Goal: Information Seeking & Learning: Learn about a topic

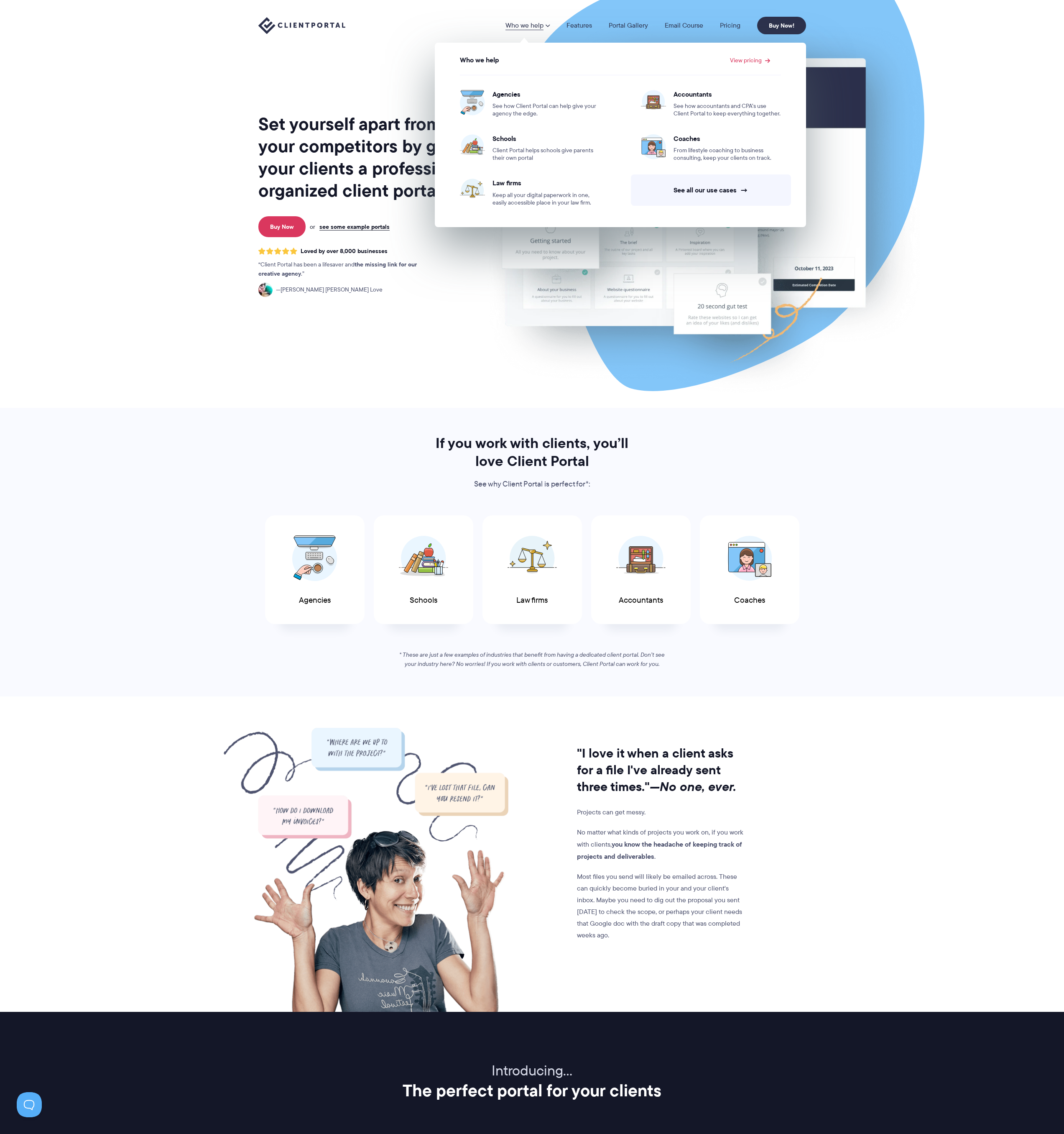
click at [173, 218] on section "Set yourself apart from your competitors by giving your clients a professional,…" at bounding box center [532, 204] width 1064 height 408
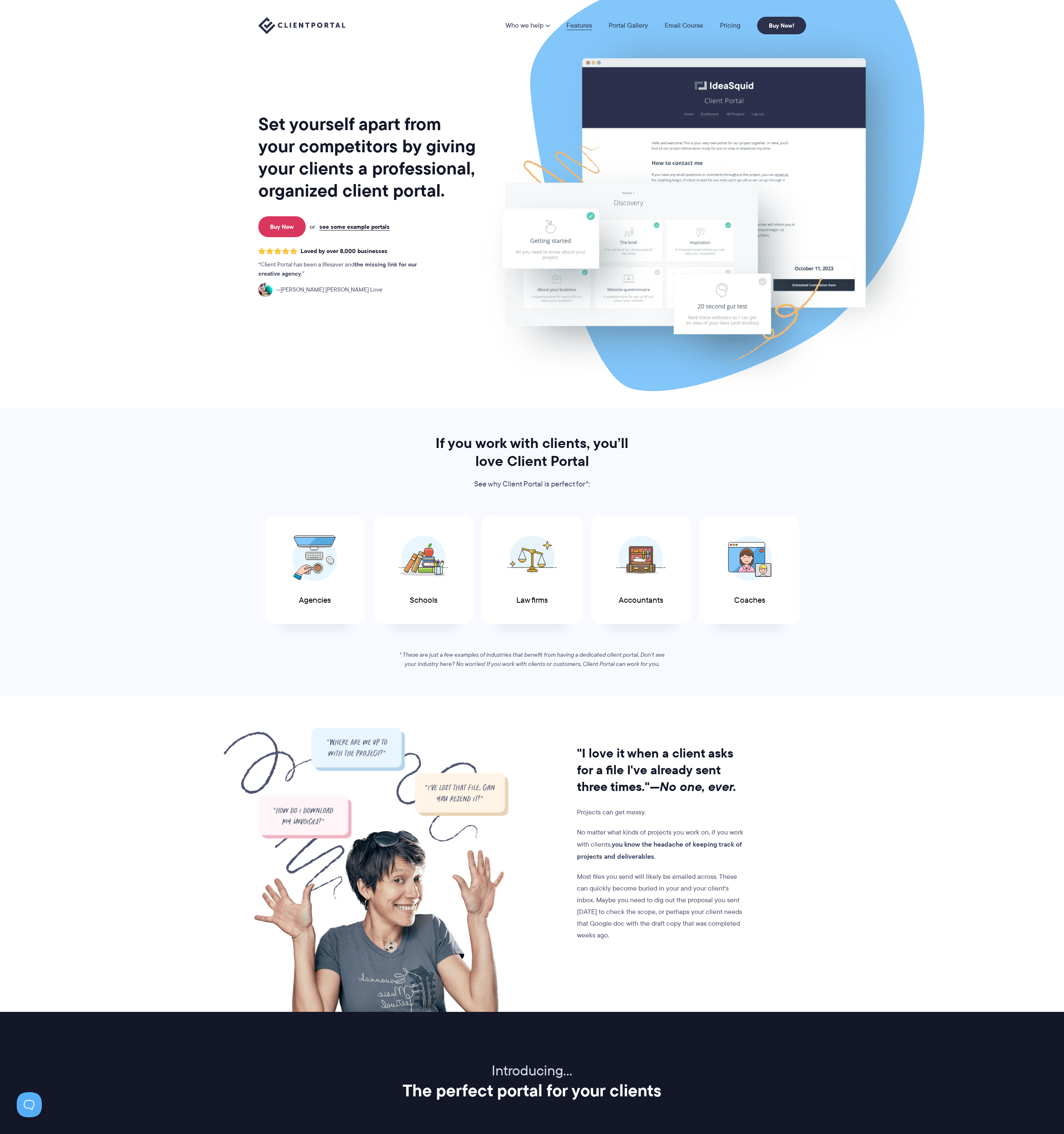
click at [577, 25] on link "Features" at bounding box center [579, 25] width 26 height 7
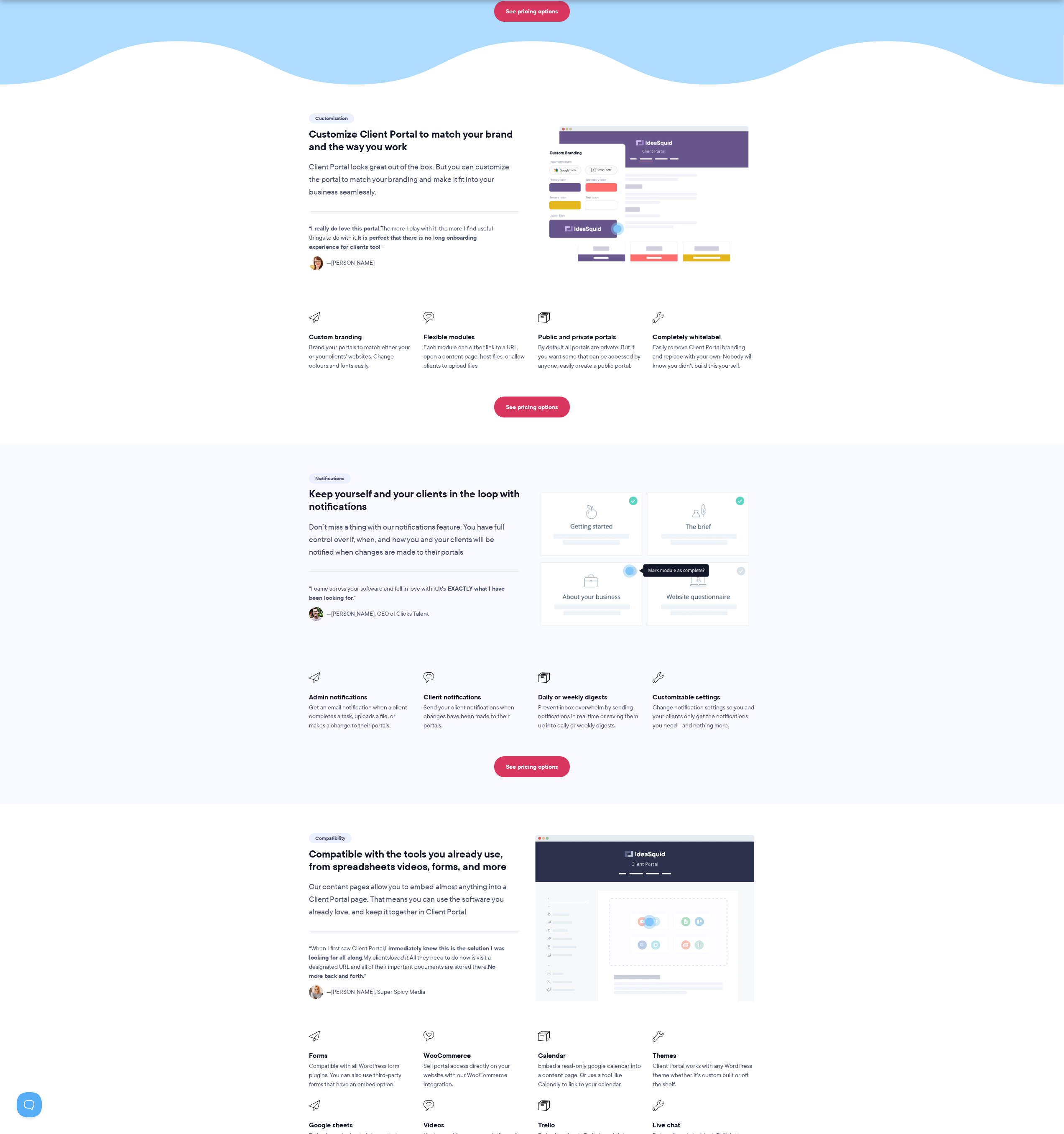
scroll to position [168, 0]
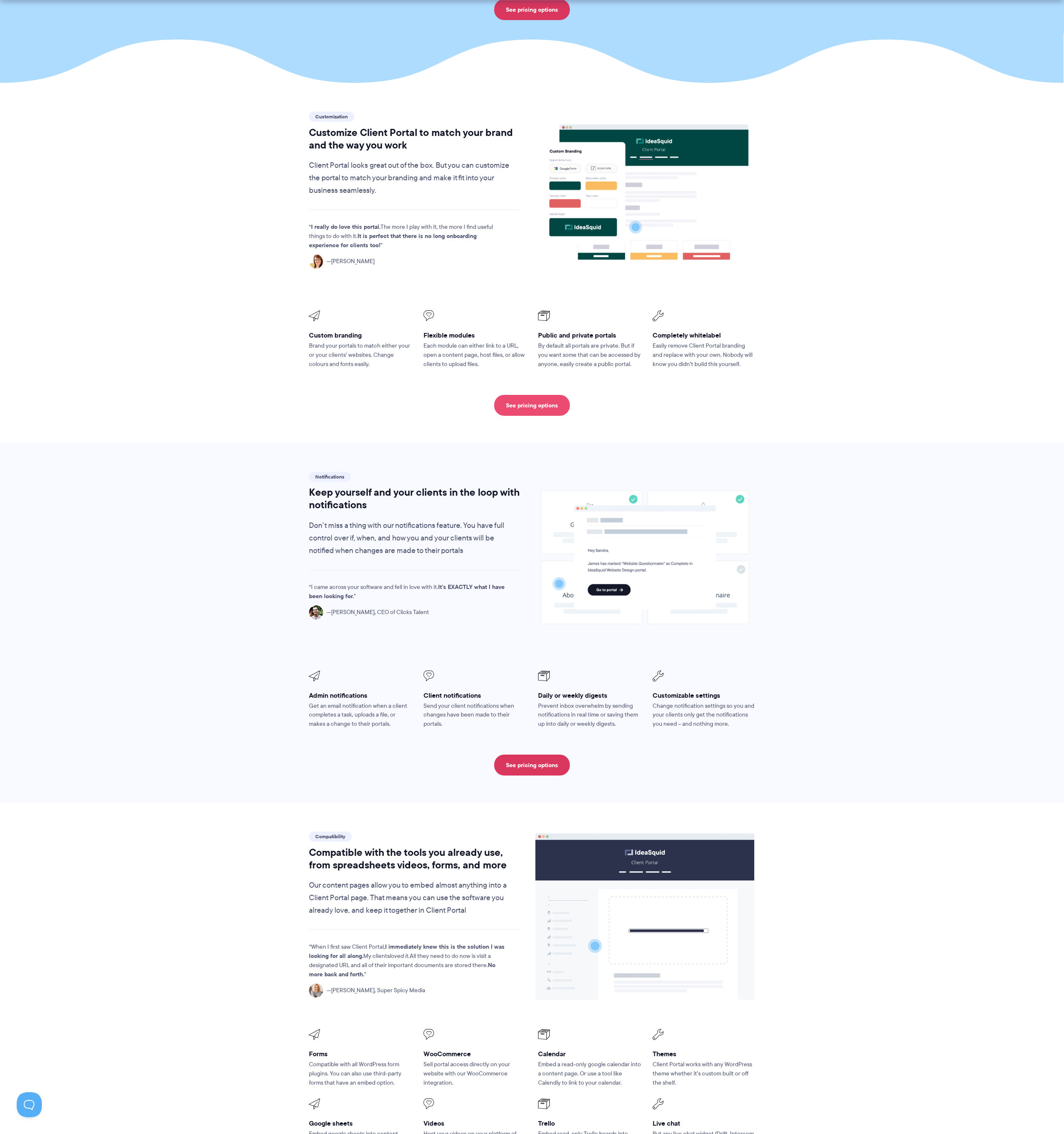
click at [541, 395] on link "See pricing options" at bounding box center [532, 405] width 76 height 21
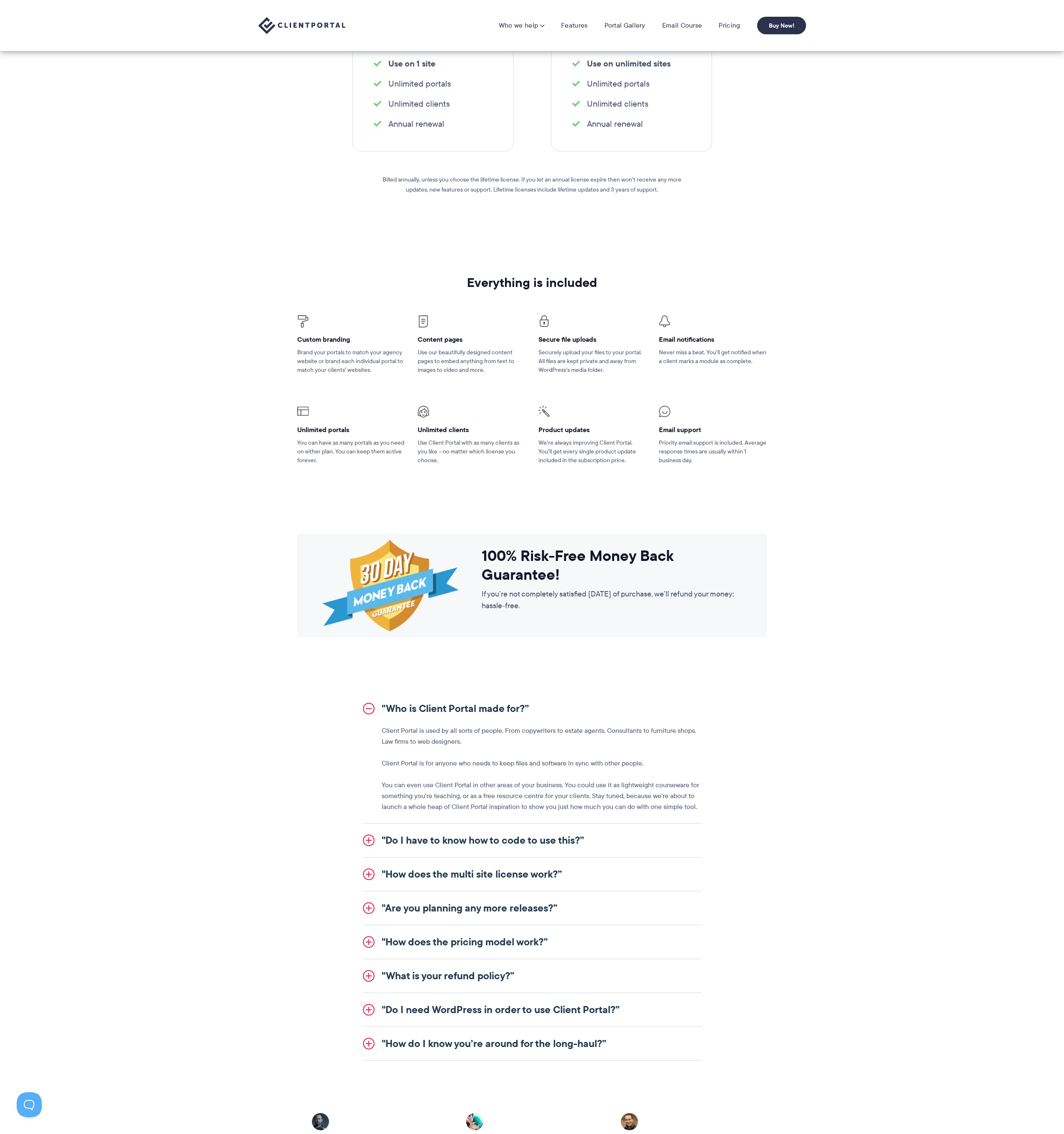
scroll to position [126, 0]
